Goal: Find specific page/section: Find specific page/section

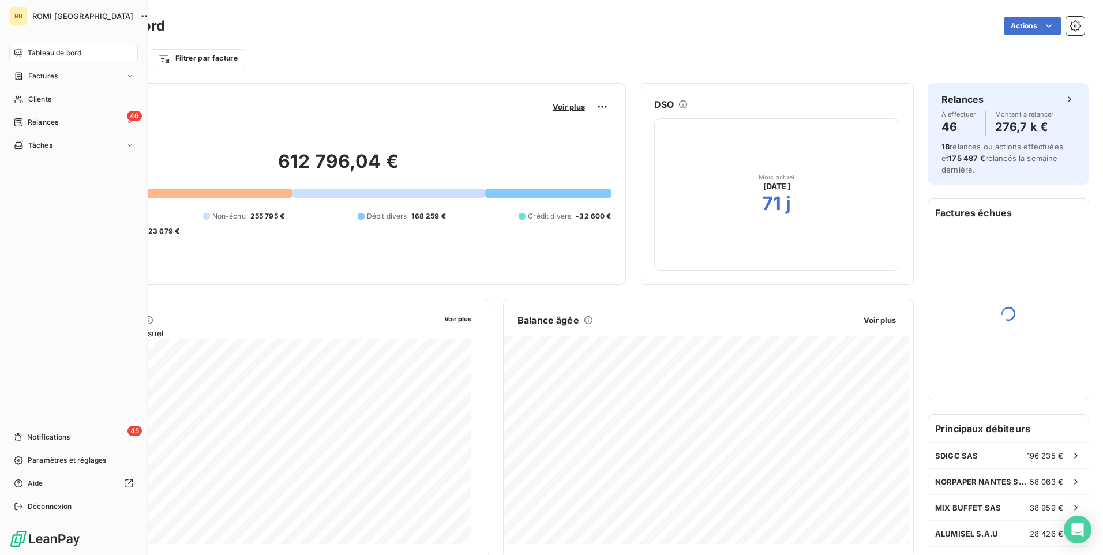
click at [28, 103] on span "Clients" at bounding box center [39, 99] width 23 height 10
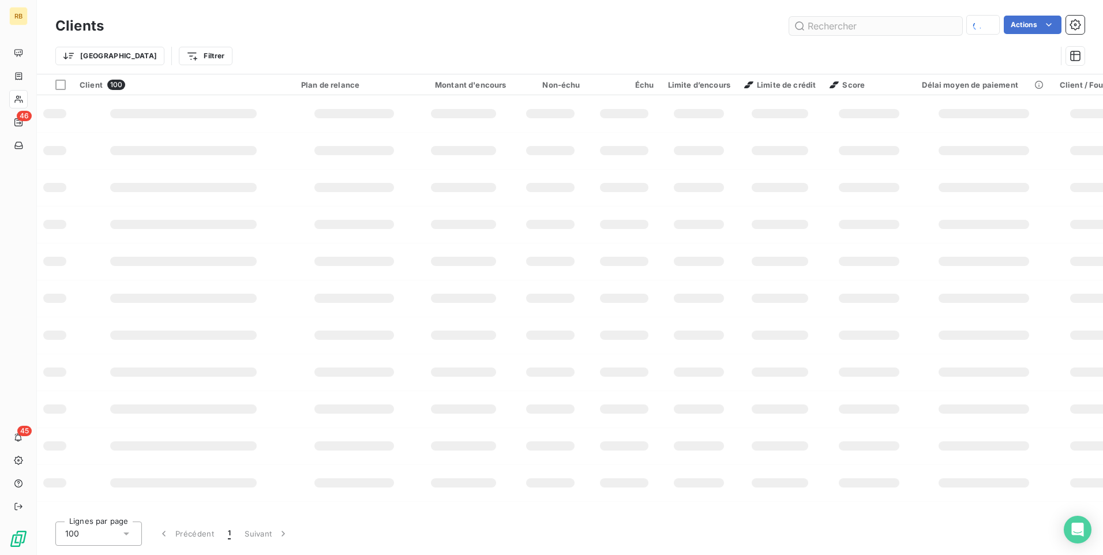
click at [839, 26] on input "text" at bounding box center [875, 26] width 173 height 18
click at [910, 35] on input "[PERSON_NAME]" at bounding box center [875, 26] width 173 height 18
click at [898, 34] on input "[PERSON_NAME]" at bounding box center [875, 26] width 173 height 18
drag, startPoint x: 845, startPoint y: 21, endPoint x: 831, endPoint y: 28, distance: 15.5
click at [831, 28] on input "[PERSON_NAME]" at bounding box center [875, 26] width 173 height 18
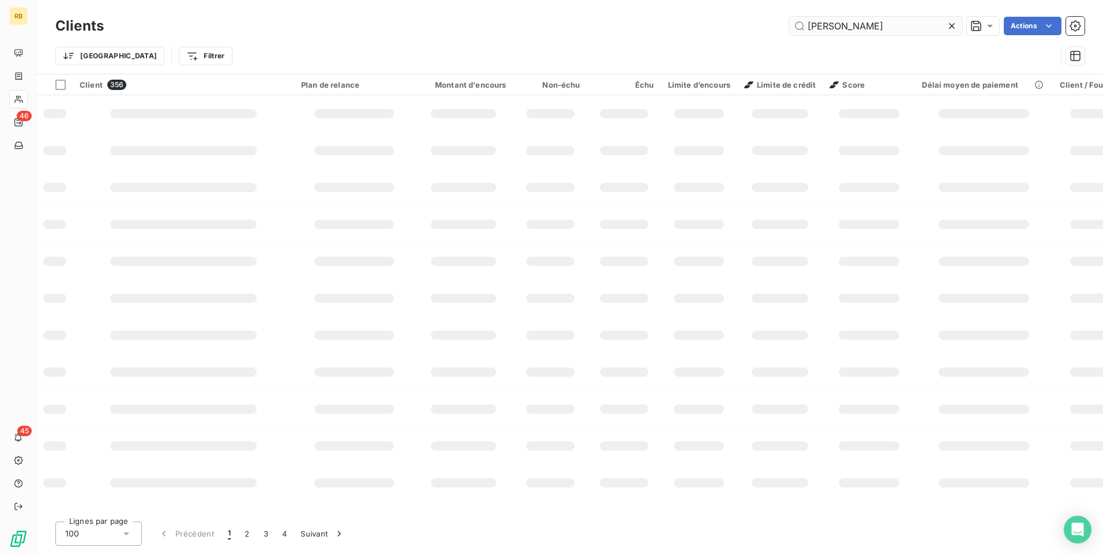
click at [853, 22] on input "[PERSON_NAME]" at bounding box center [875, 26] width 173 height 18
type input "stevant"
click at [799, 24] on input "stevant" at bounding box center [875, 26] width 173 height 18
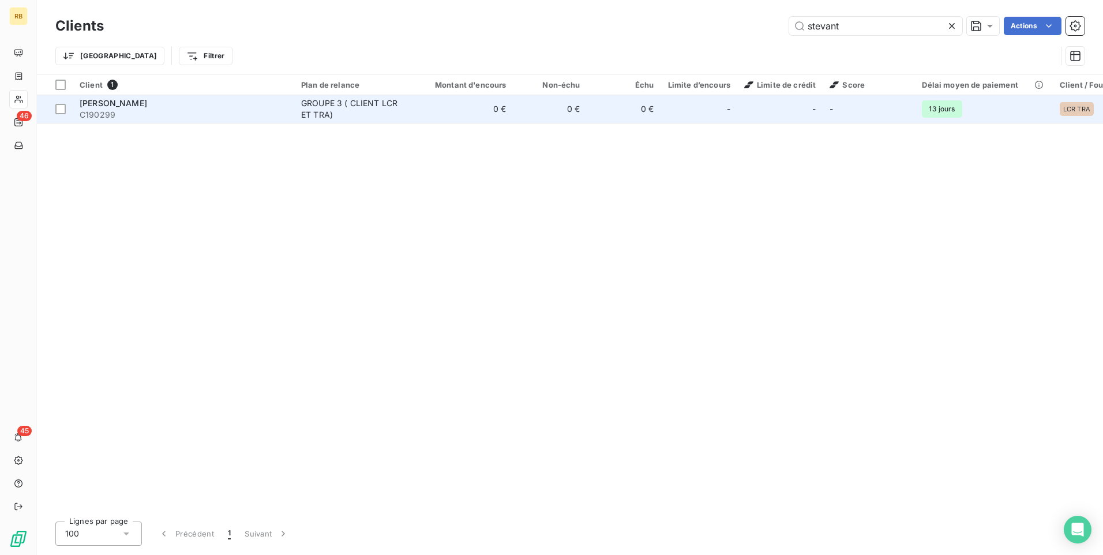
click at [326, 117] on div "GROUPE 3 ( CLIENT LCR ET TRA)" at bounding box center [354, 108] width 106 height 23
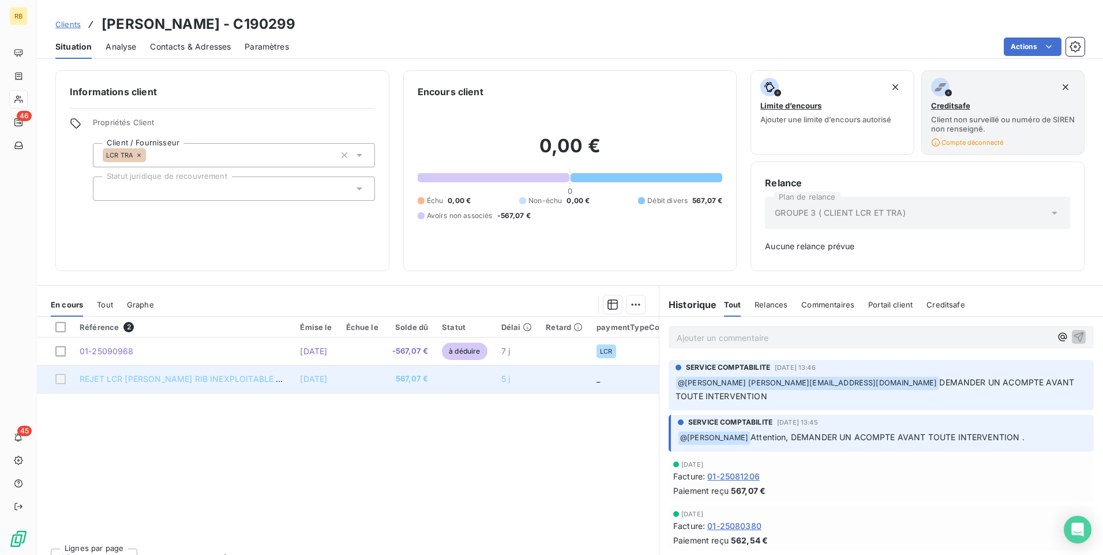
click at [112, 375] on span "REJET LCR [PERSON_NAME] RIB INEXPLOITABLE 01-25081206" at bounding box center [204, 379] width 249 height 10
